Goal: Transaction & Acquisition: Obtain resource

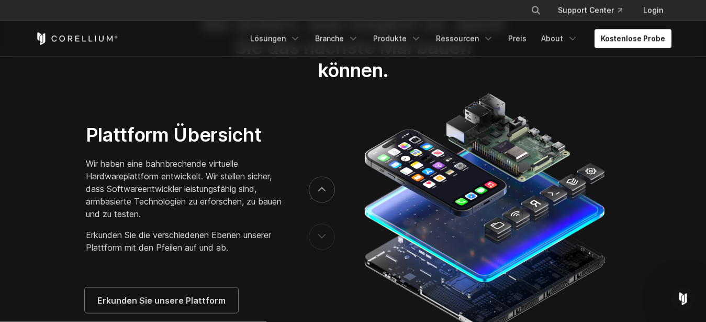
scroll to position [1632, 0]
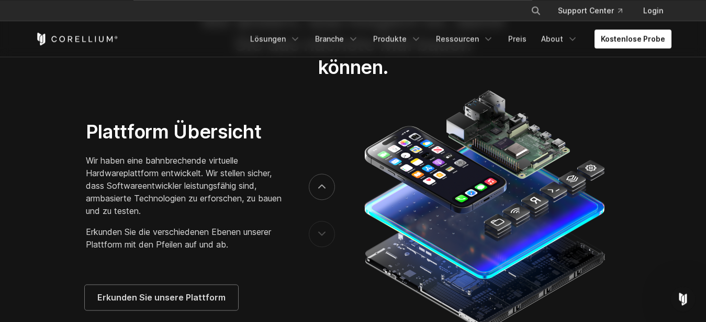
click at [348, 138] on div at bounding box center [503, 210] width 338 height 246
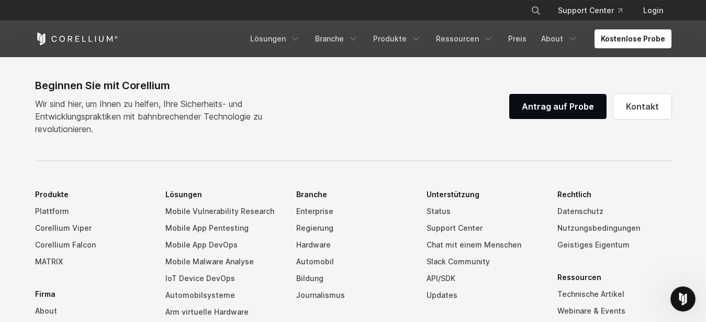
scroll to position [2383, 0]
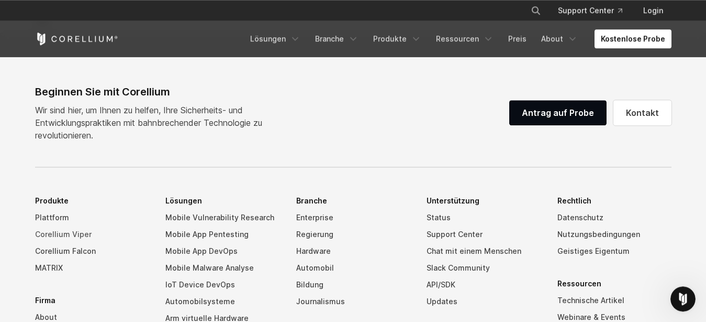
click at [65, 242] on link "Corellium Viper" at bounding box center [92, 234] width 114 height 17
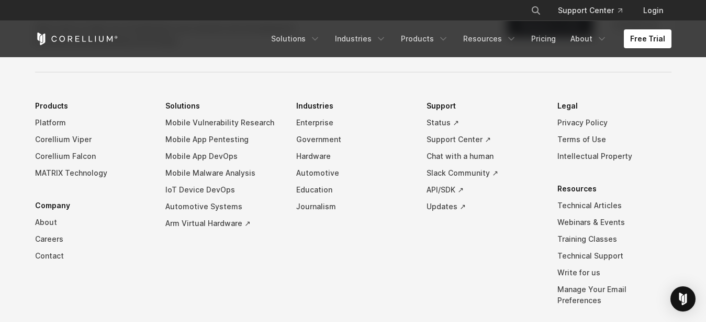
scroll to position [2383, 0]
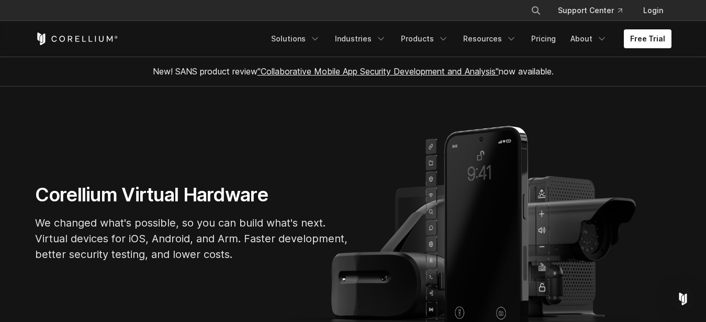
click at [110, 142] on section "Corellium Virtual Hardware We changed what's possible, so you can build what's …" at bounding box center [353, 226] width 706 height 280
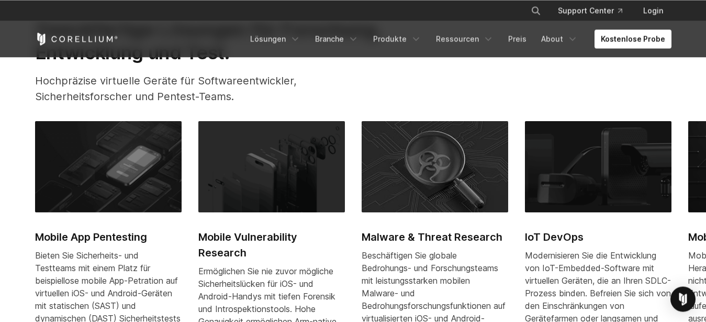
scroll to position [277, 0]
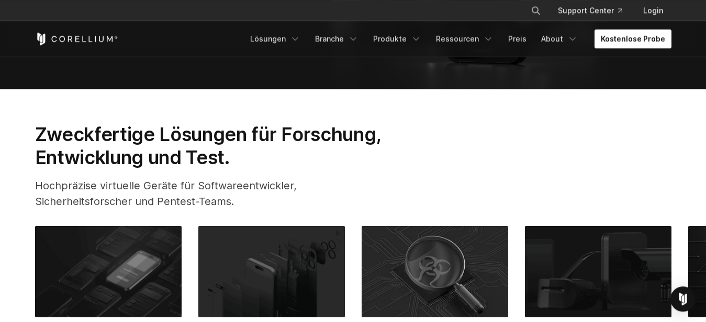
click at [625, 35] on link "Kostenlose Probe" at bounding box center [633, 38] width 77 height 19
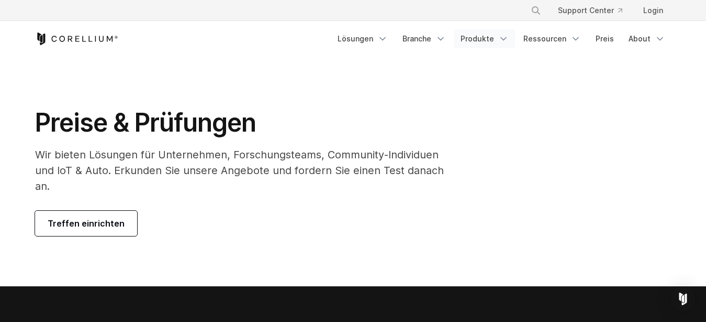
click at [504, 38] on icon "Navigation Menu" at bounding box center [504, 39] width 10 height 10
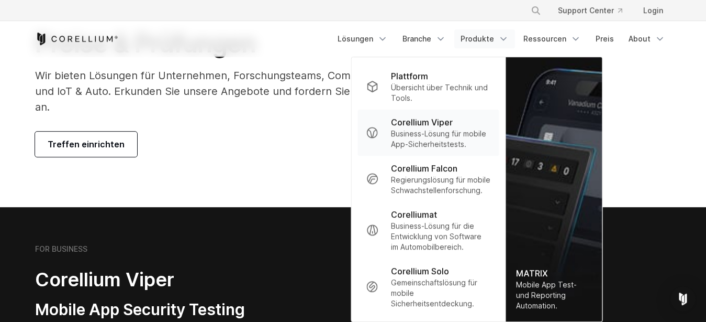
scroll to position [79, 0]
click at [214, 131] on div "Preise & Prüfungen Wir bieten Lösungen für Unternehmen, Forschungsteams, Commun…" at bounding box center [244, 92] width 438 height 129
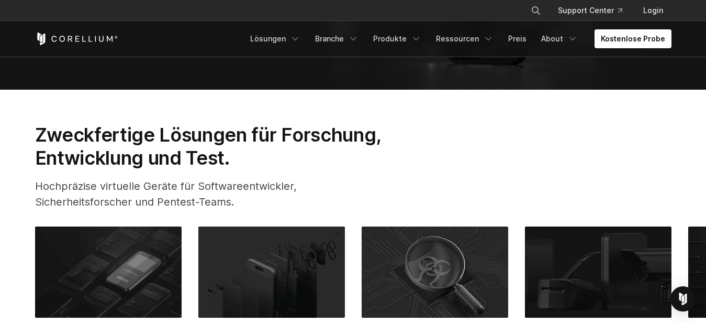
scroll to position [277, 0]
